Goal: Check status: Check status

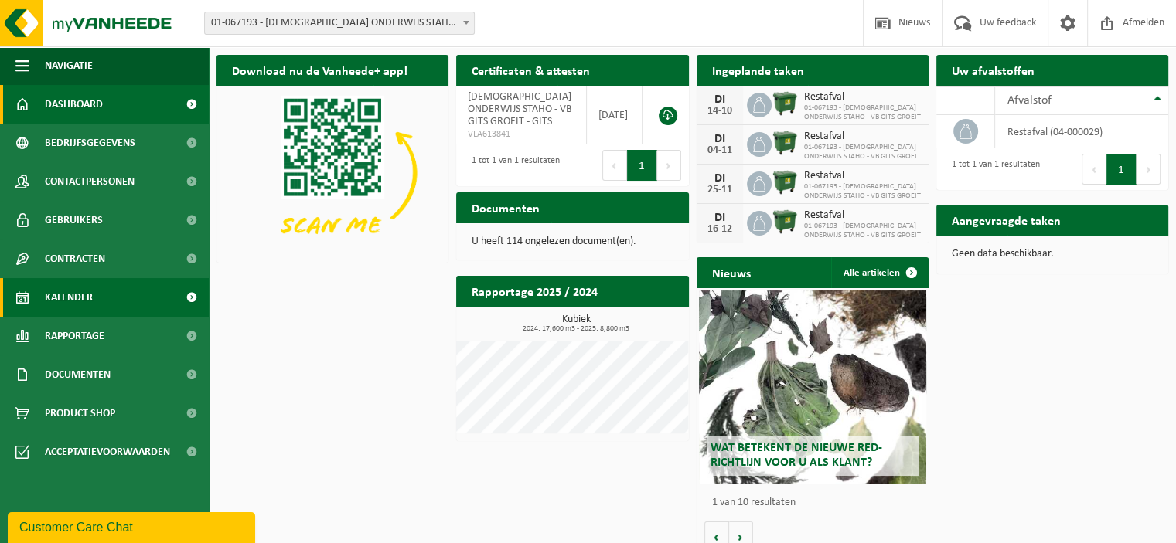
click at [76, 296] on span "Kalender" at bounding box center [69, 297] width 48 height 39
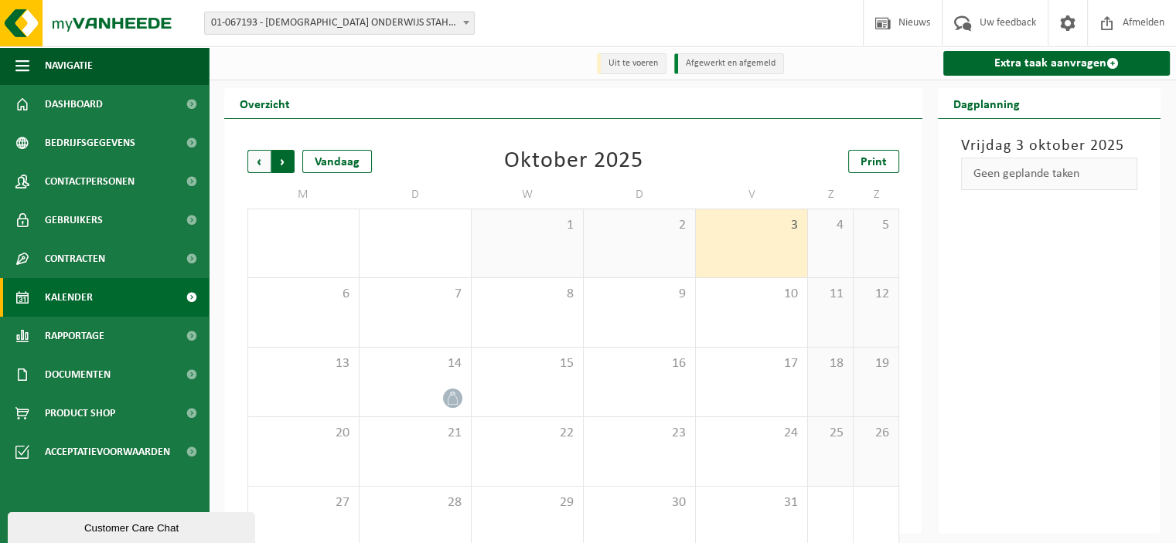
click at [263, 164] on span "Vorige" at bounding box center [258, 161] width 23 height 23
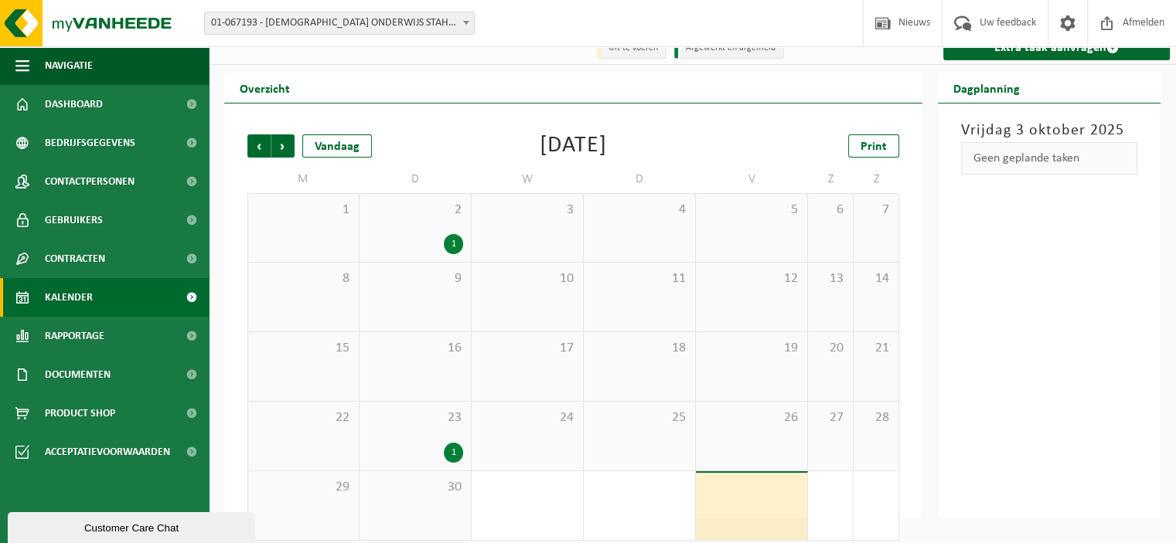
scroll to position [29, 0]
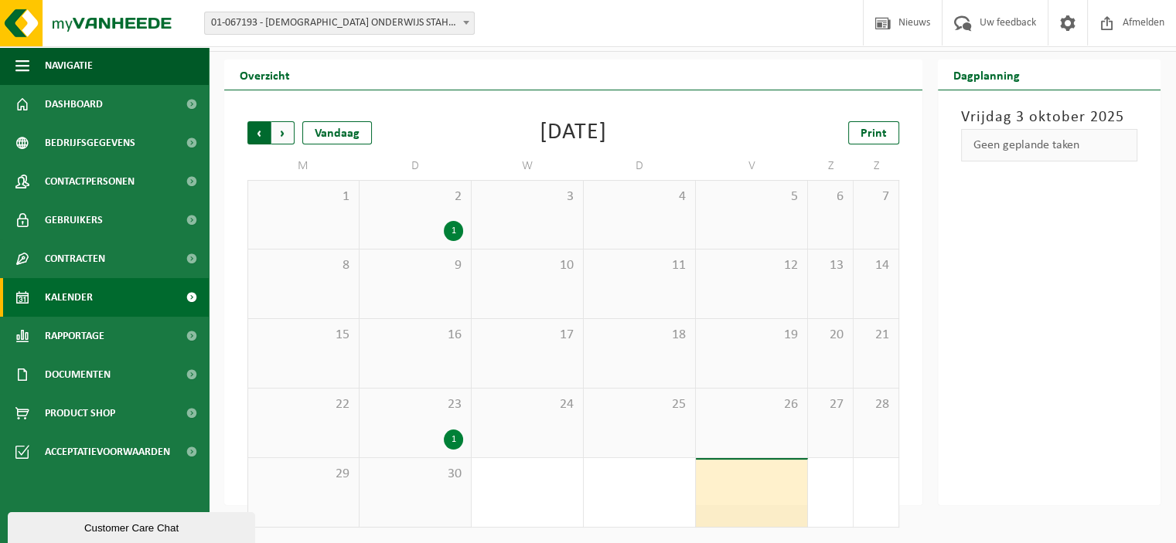
click at [279, 130] on span "Volgende" at bounding box center [282, 132] width 23 height 23
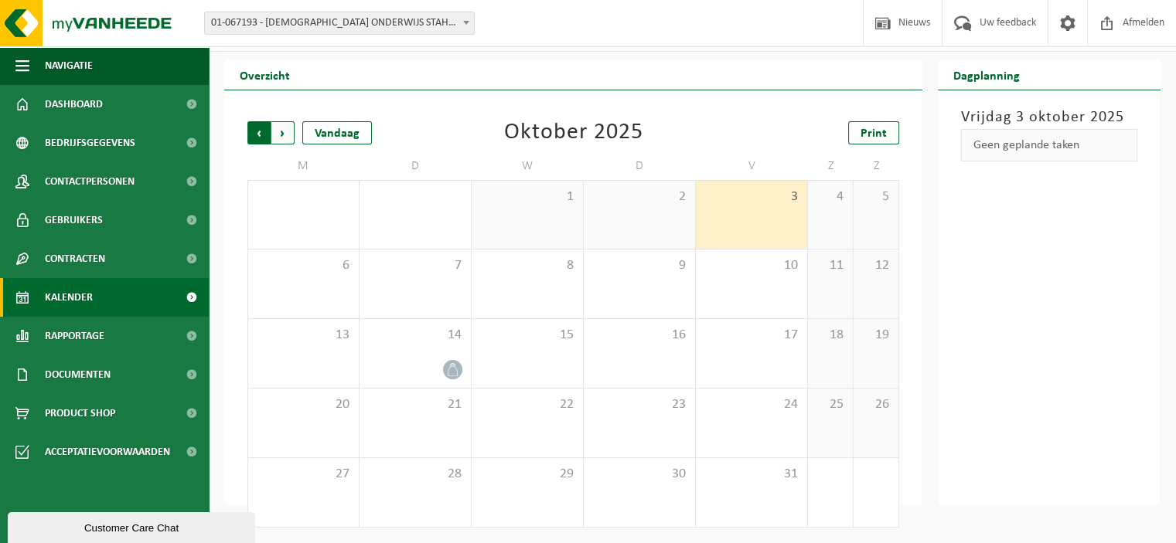
click at [281, 131] on span "Volgende" at bounding box center [282, 132] width 23 height 23
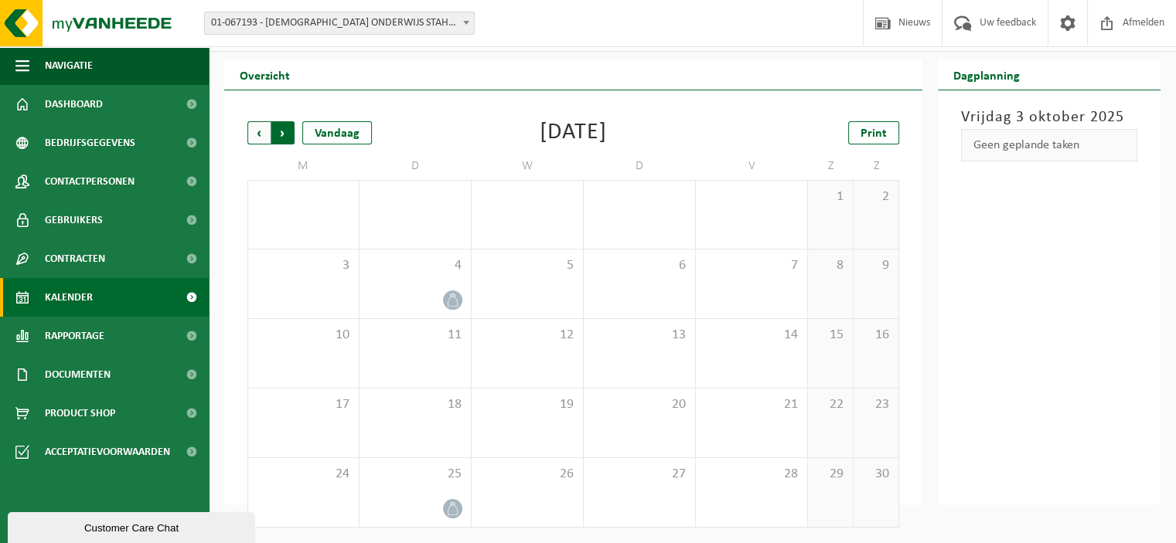
click at [259, 132] on span "Vorige" at bounding box center [258, 132] width 23 height 23
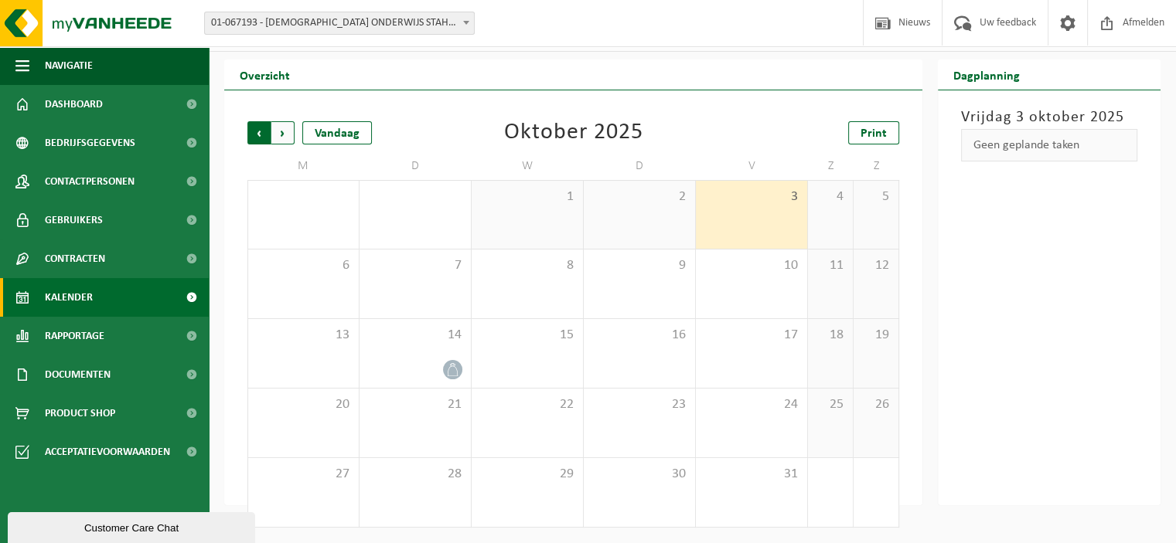
click at [286, 133] on span "Volgende" at bounding box center [282, 132] width 23 height 23
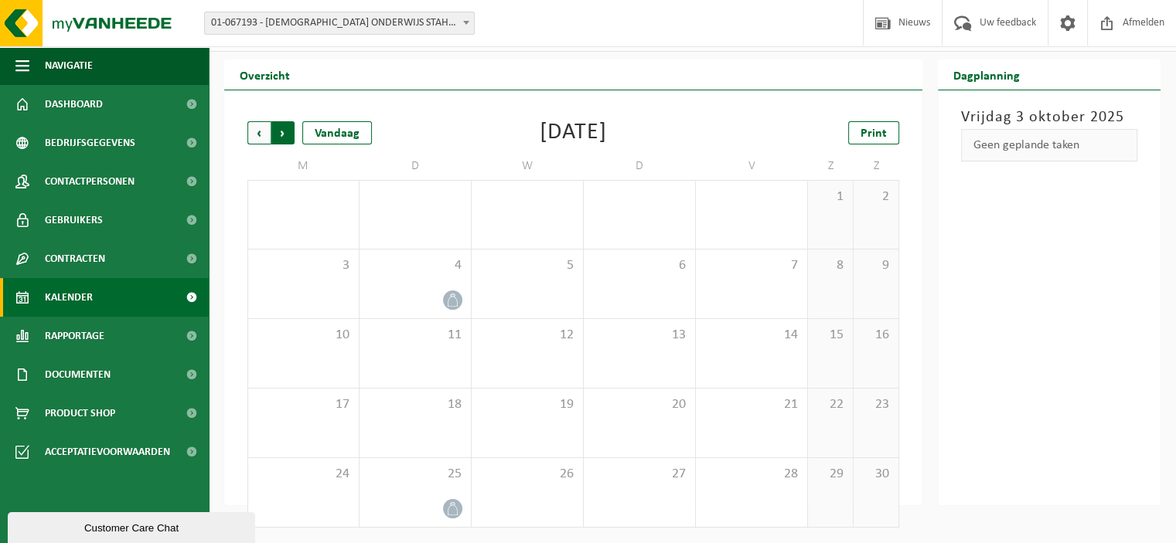
click at [249, 135] on span "Vorige" at bounding box center [258, 132] width 23 height 23
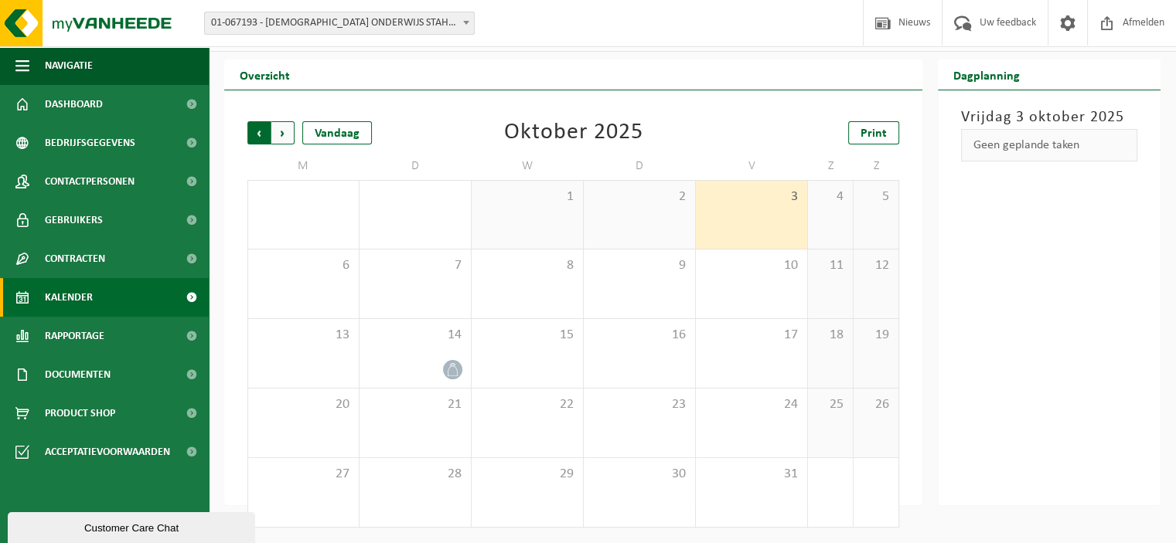
click at [281, 134] on span "Volgende" at bounding box center [282, 132] width 23 height 23
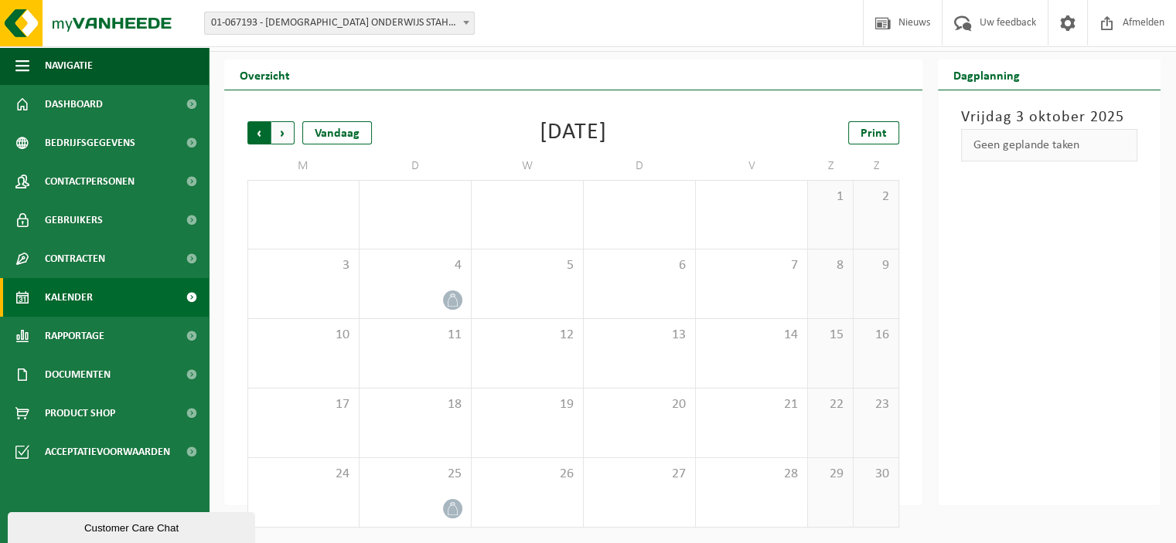
click at [284, 136] on span "Volgende" at bounding box center [282, 132] width 23 height 23
click at [259, 133] on span "Vorige" at bounding box center [258, 132] width 23 height 23
click at [251, 131] on span "Vorige" at bounding box center [258, 132] width 23 height 23
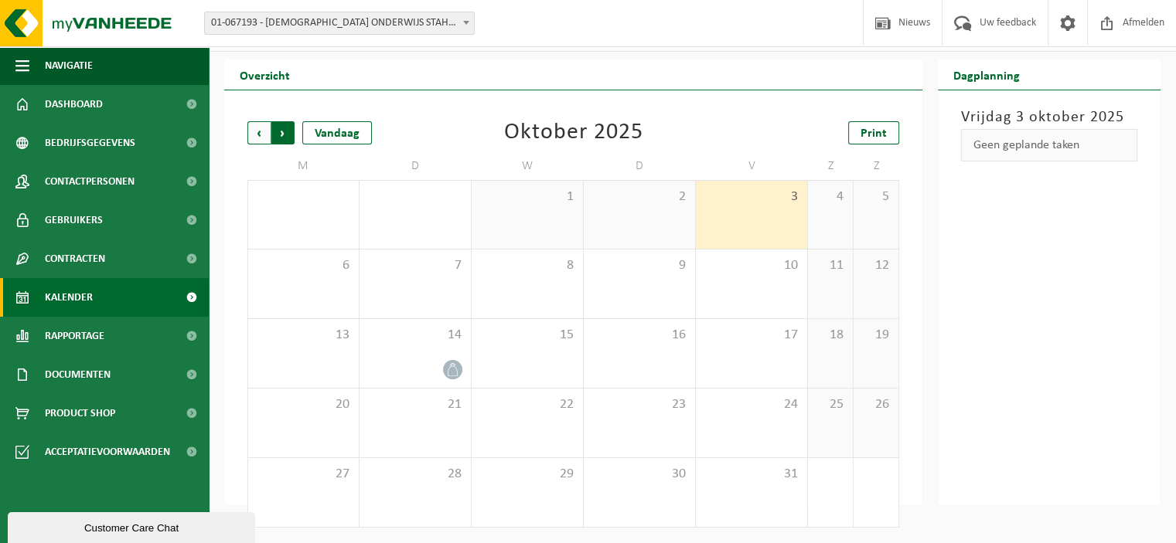
click at [256, 137] on span "Vorige" at bounding box center [258, 132] width 23 height 23
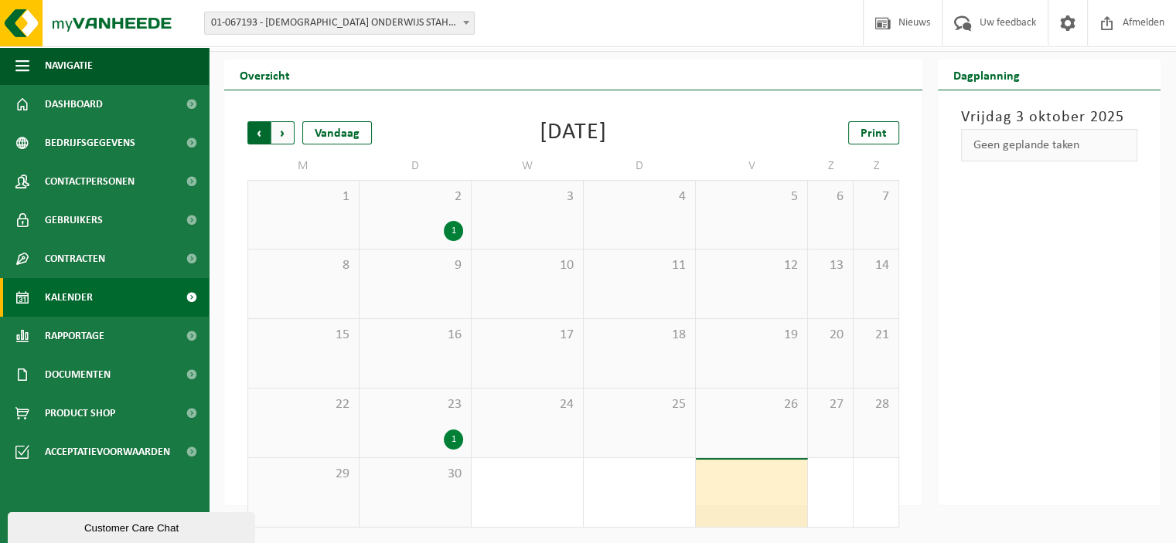
click at [288, 135] on span "Volgende" at bounding box center [282, 132] width 23 height 23
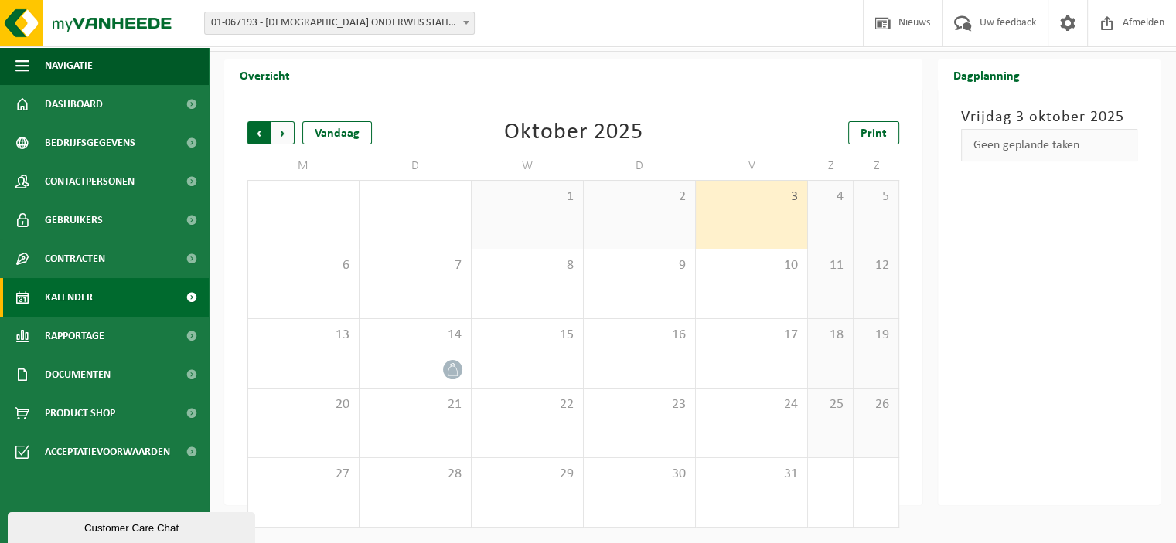
click at [285, 134] on span "Volgende" at bounding box center [282, 132] width 23 height 23
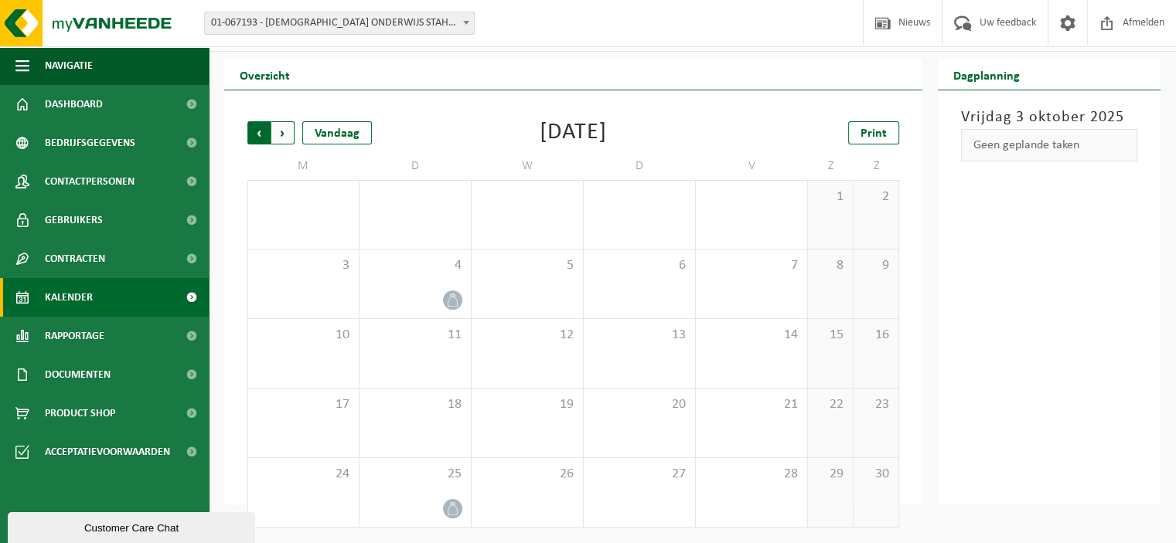
click at [278, 129] on span "Volgende" at bounding box center [282, 132] width 23 height 23
click at [281, 134] on span "Volgende" at bounding box center [282, 132] width 23 height 23
click at [264, 133] on span "Vorige" at bounding box center [258, 132] width 23 height 23
